Goal: Transaction & Acquisition: Purchase product/service

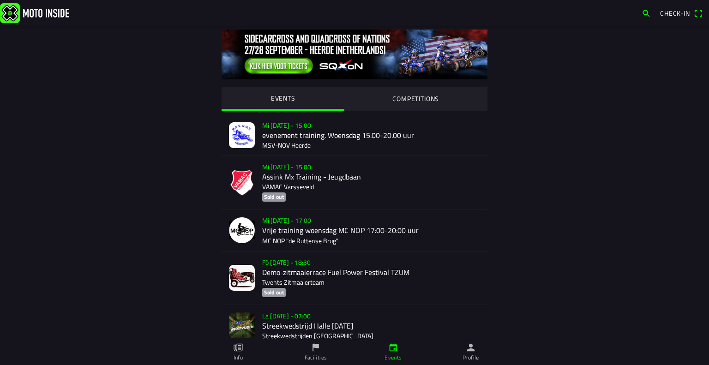
click at [564, 140] on div "EVENTS COMPETITIONS Mi [DATE] - 15:00 evenement training. Woensdag 15.00-20.00 …" at bounding box center [354, 324] width 591 height 596
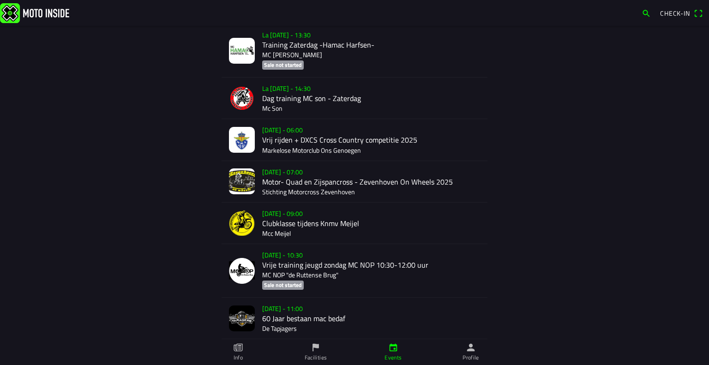
scroll to position [1524, 0]
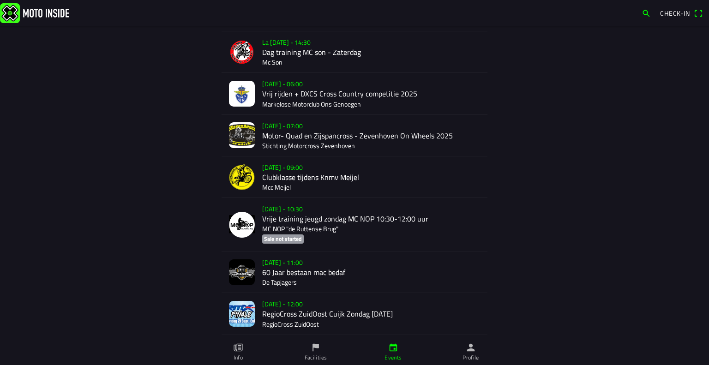
click at [308, 228] on div "[DATE] - 10:30 Vrije training jeugd zondag MC NOP 10:30-12:00 uur MC NOP "de Ru…" at bounding box center [371, 224] width 218 height 53
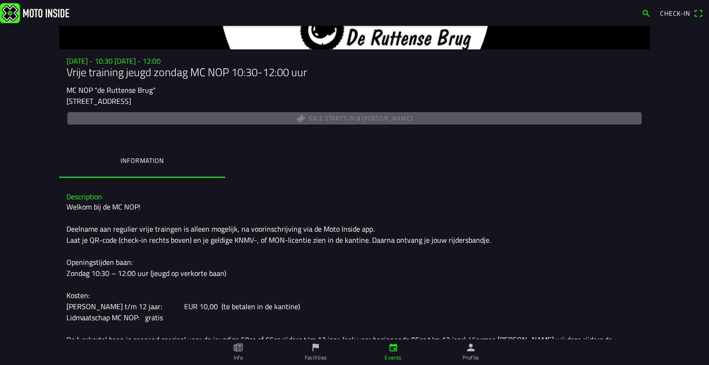
scroll to position [174, 0]
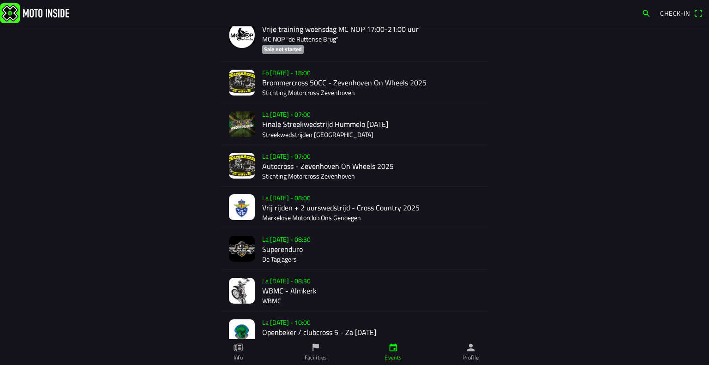
scroll to position [1016, 0]
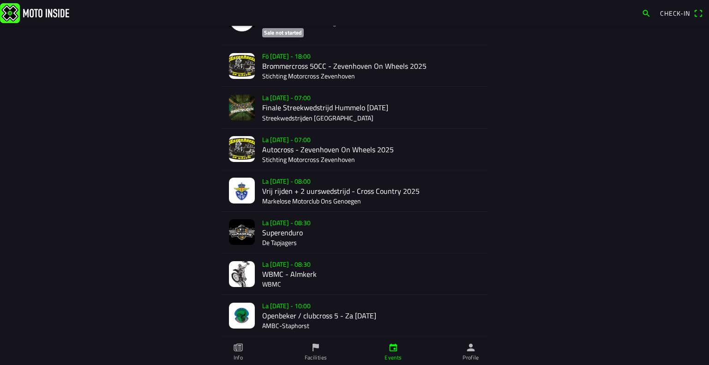
click at [264, 268] on div "La [DATE] - 08:30 WBMC - Almkerk WBMC" at bounding box center [371, 273] width 218 height 41
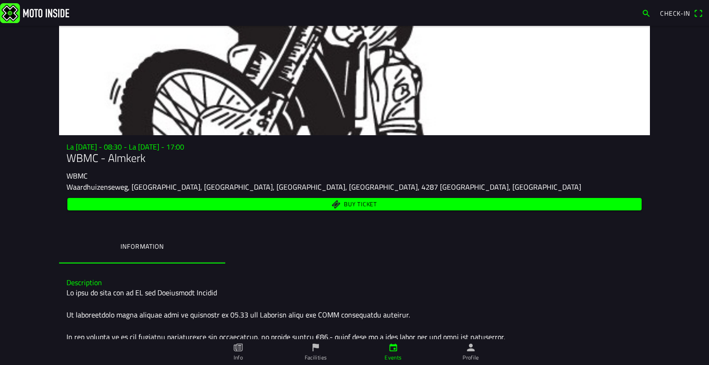
click at [378, 201] on span "Buy ticket" at bounding box center [355, 204] width 564 height 12
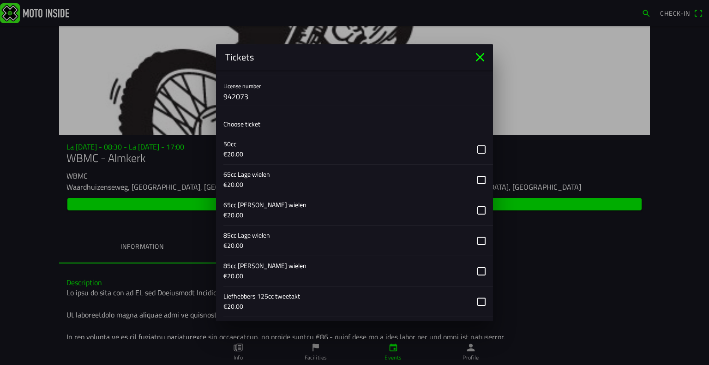
scroll to position [185, 0]
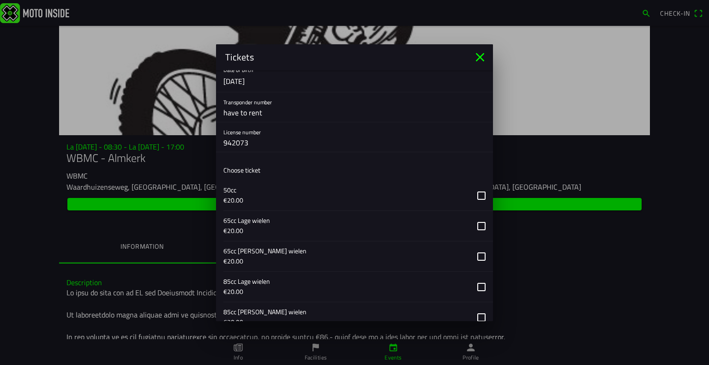
click at [475, 255] on button "button" at bounding box center [358, 256] width 270 height 30
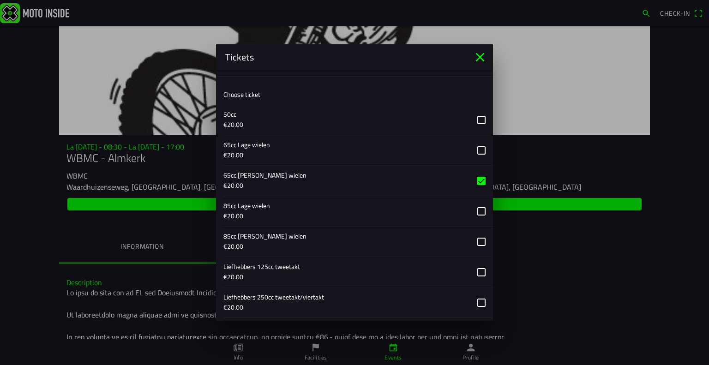
scroll to position [485, 0]
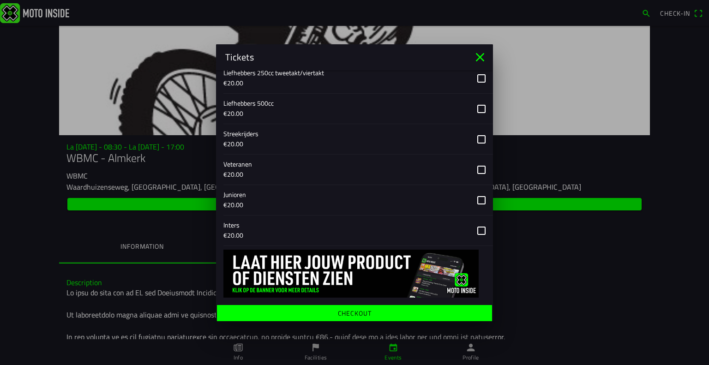
click at [347, 310] on ion-label "Checkout" at bounding box center [355, 313] width 34 height 6
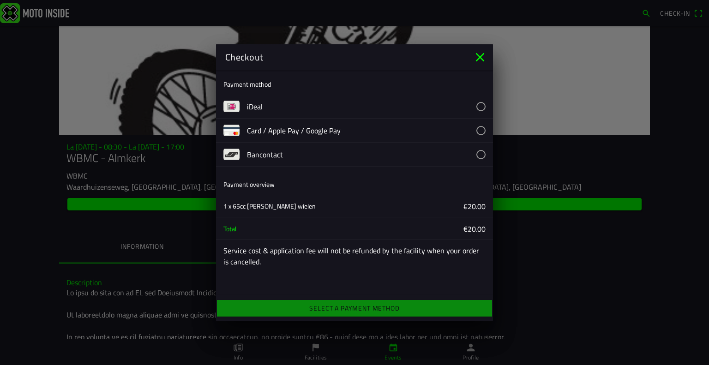
click at [472, 132] on button "button" at bounding box center [370, 131] width 246 height 24
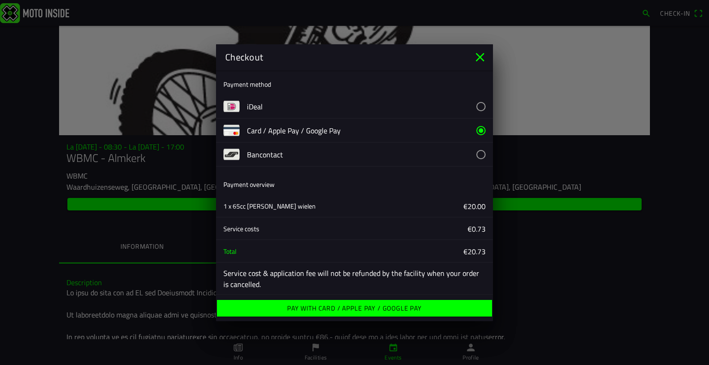
scroll to position [2, 0]
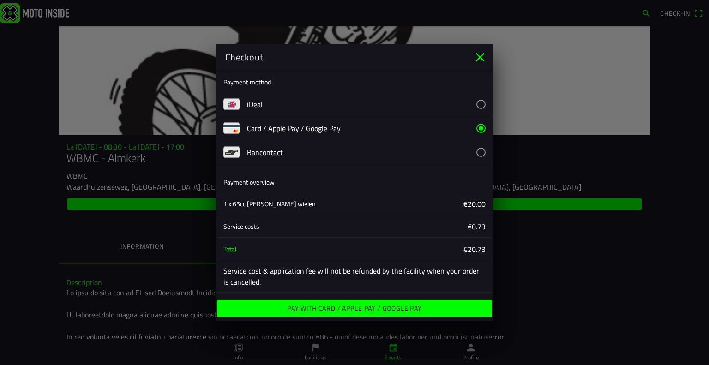
click at [329, 306] on ion-label "Pay with Card / Apple Pay / Google Pay" at bounding box center [354, 308] width 135 height 6
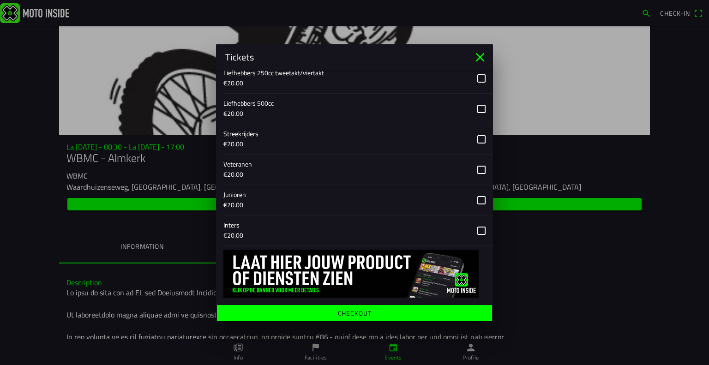
click at [477, 60] on icon "close" at bounding box center [480, 57] width 9 height 9
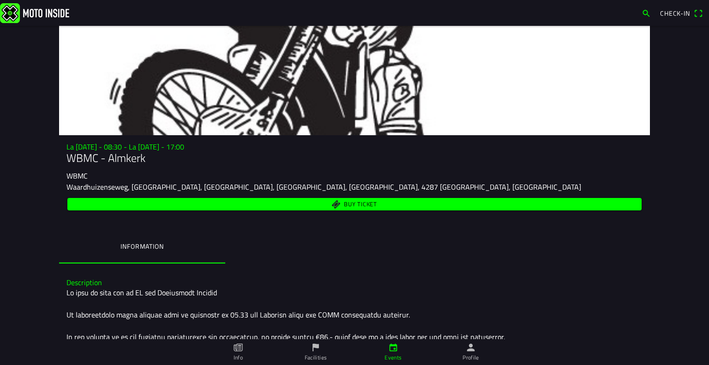
click at [26, 17] on img at bounding box center [34, 13] width 69 height 20
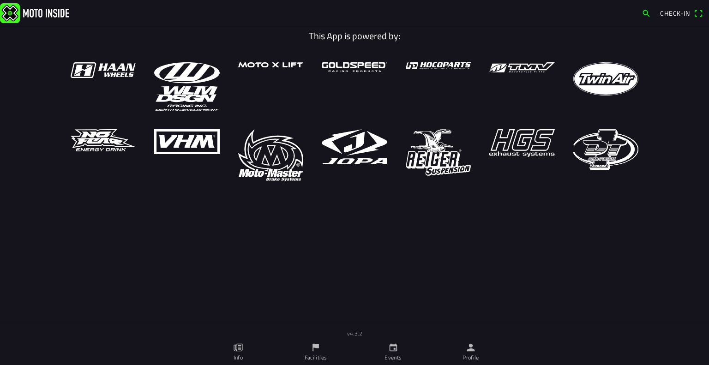
click at [396, 344] on icon "calendar" at bounding box center [393, 348] width 10 height 10
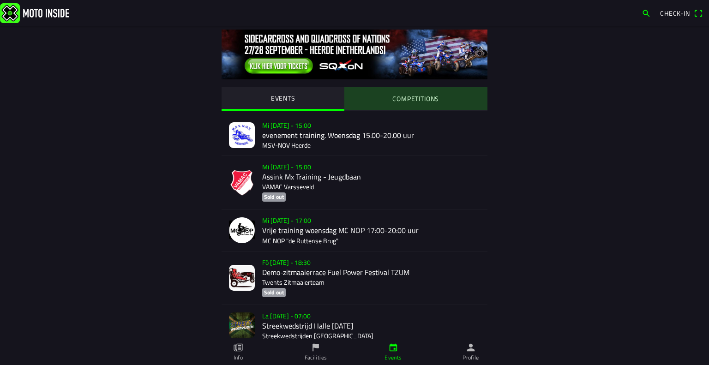
click at [0, 0] on slot "COMPETITIONS" at bounding box center [0, 0] width 0 height 0
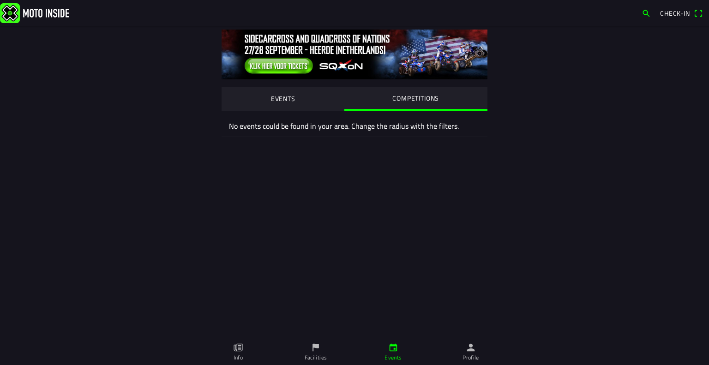
click at [249, 91] on button "EVENTS" at bounding box center [283, 98] width 123 height 23
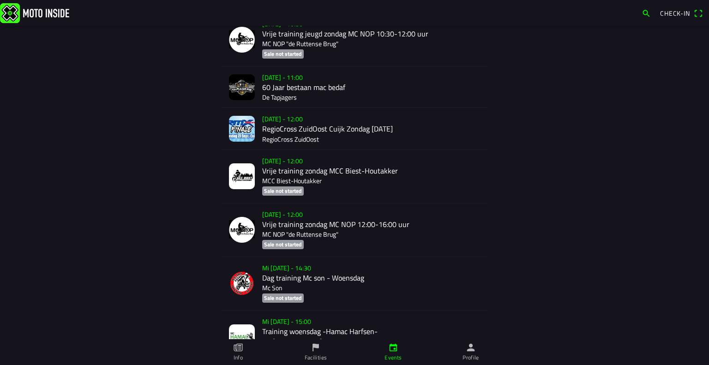
scroll to position [1708, 0]
click at [357, 173] on div "[DATE] - 12:00 Vrije training zondag MCC Biest-[PERSON_NAME] MCC Biest-[PERSON_…" at bounding box center [371, 177] width 218 height 53
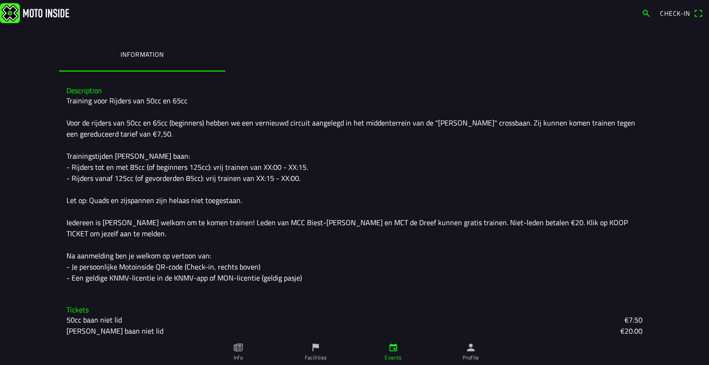
scroll to position [196, 0]
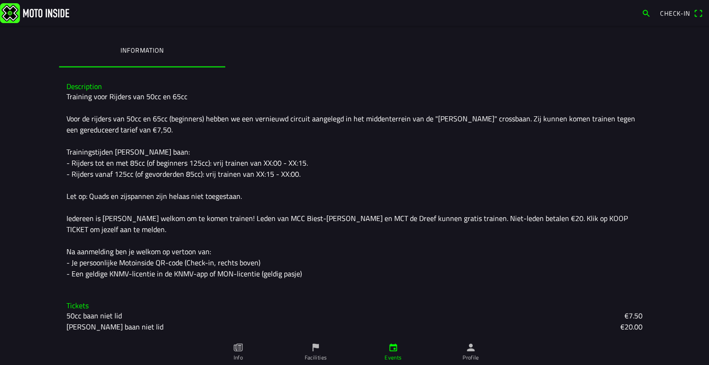
click at [140, 151] on div "Training voor Rijders van 50cc en 65cc Voor de rijders van 50cc en 65cc (beginn…" at bounding box center [354, 185] width 576 height 188
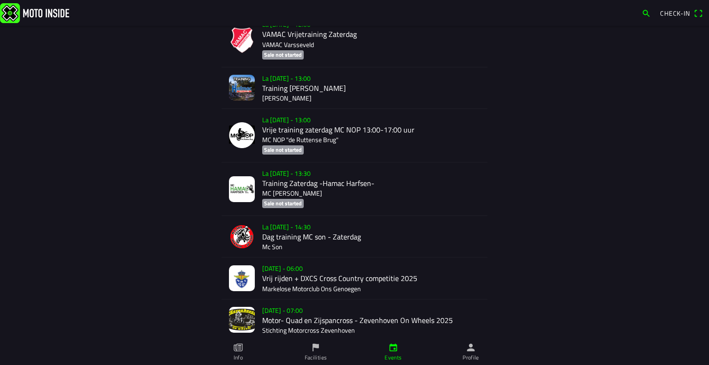
scroll to position [877, 0]
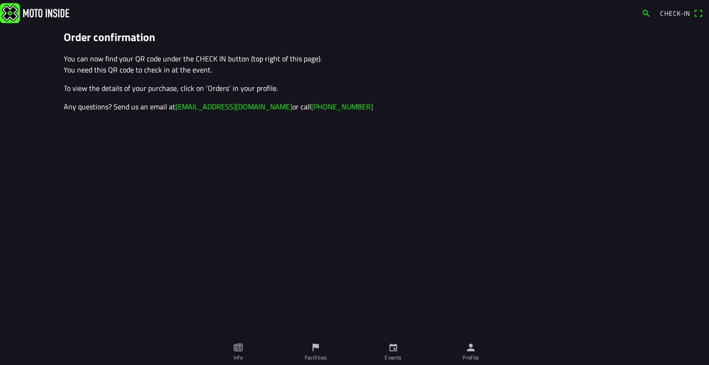
click at [676, 14] on span "Check-in" at bounding box center [675, 13] width 30 height 10
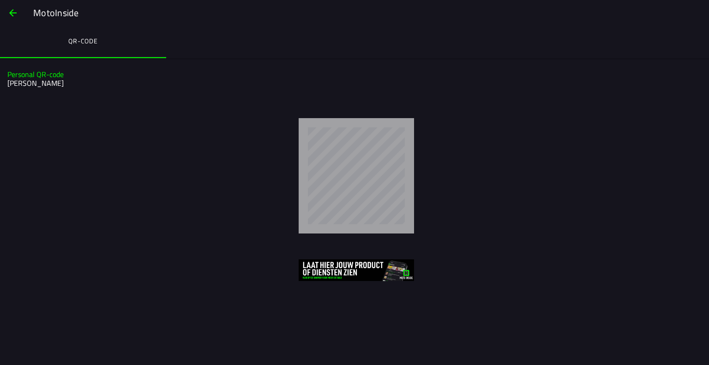
drag, startPoint x: 612, startPoint y: 188, endPoint x: 581, endPoint y: 187, distance: 31.0
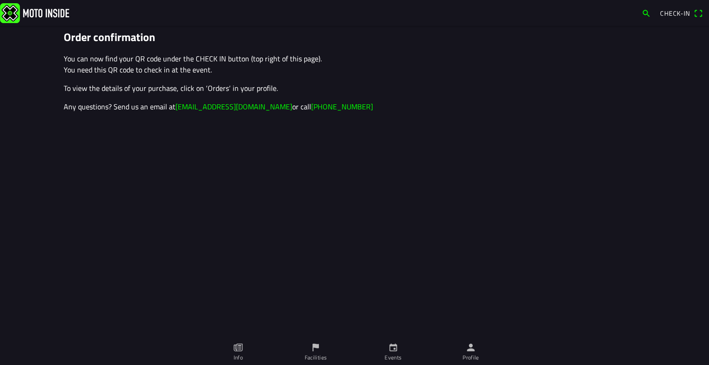
click at [698, 7] on span "Check-in" at bounding box center [681, 13] width 42 height 15
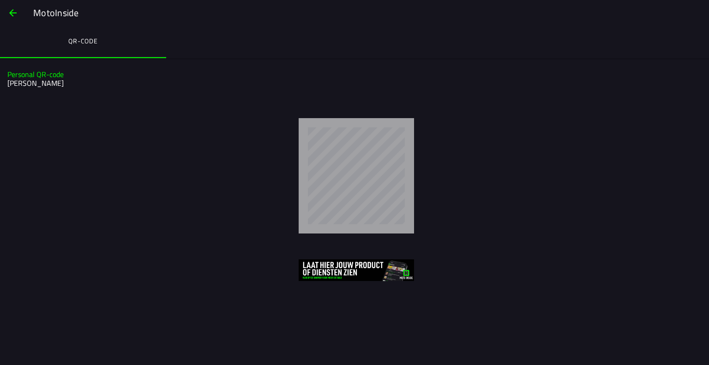
drag, startPoint x: 685, startPoint y: 79, endPoint x: 656, endPoint y: 79, distance: 29.1
